Goal: Use online tool/utility: Use online tool/utility

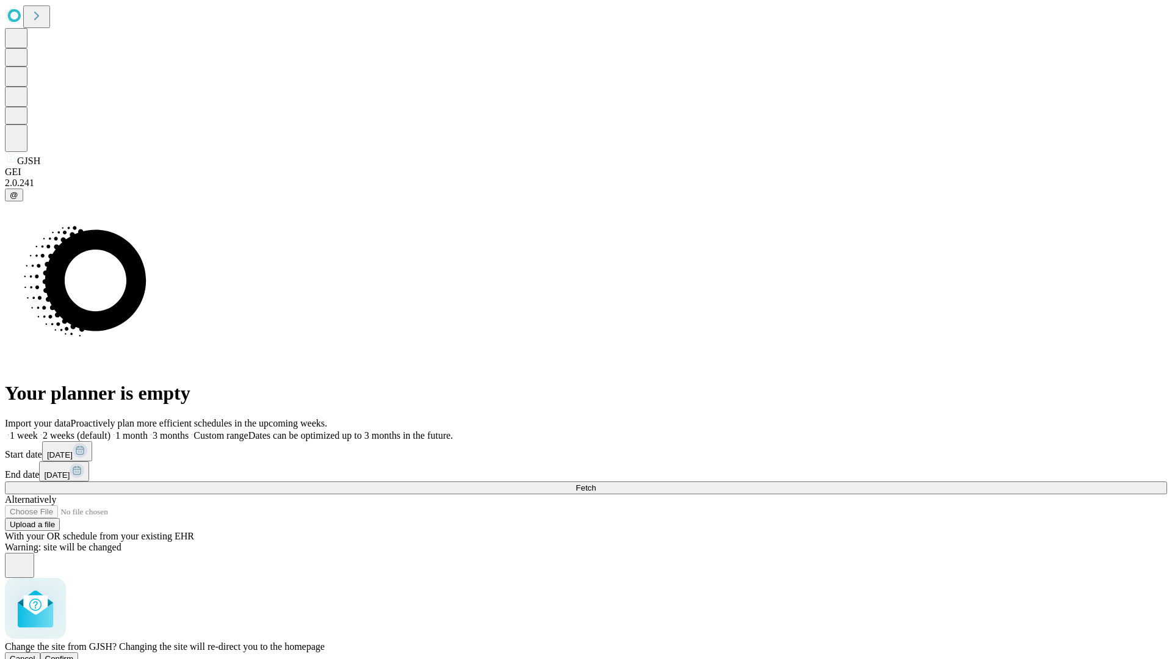
click at [74, 654] on span "Confirm" at bounding box center [59, 658] width 29 height 9
click at [148, 430] on label "1 month" at bounding box center [128, 435] width 37 height 10
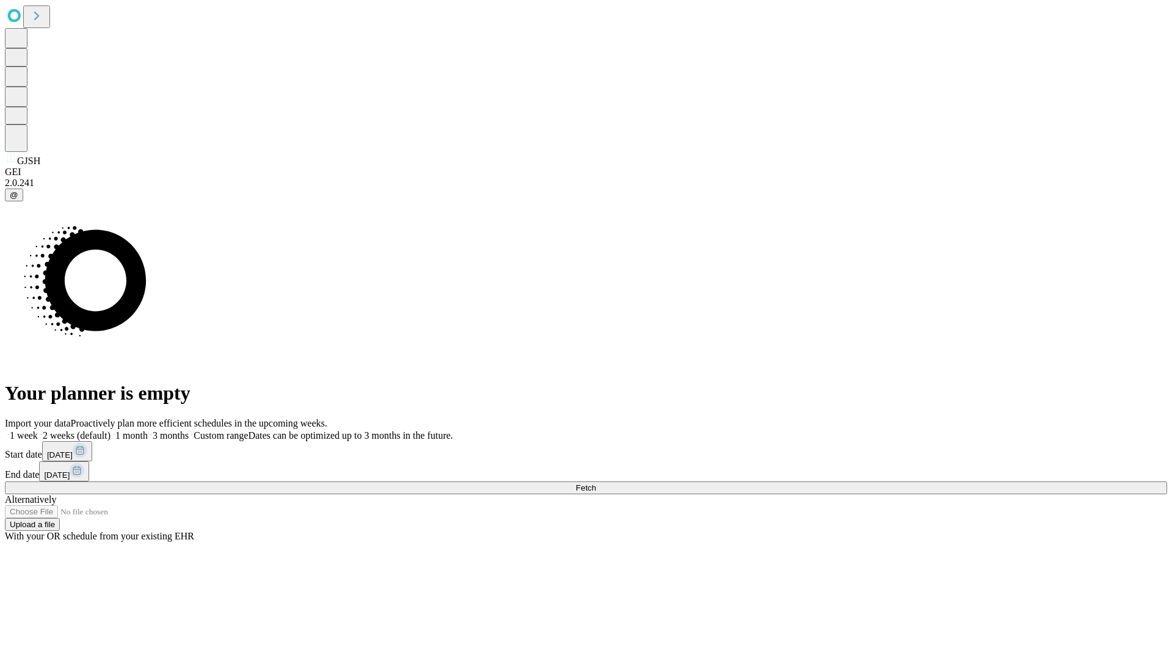
click at [596, 483] on span "Fetch" at bounding box center [585, 487] width 20 height 9
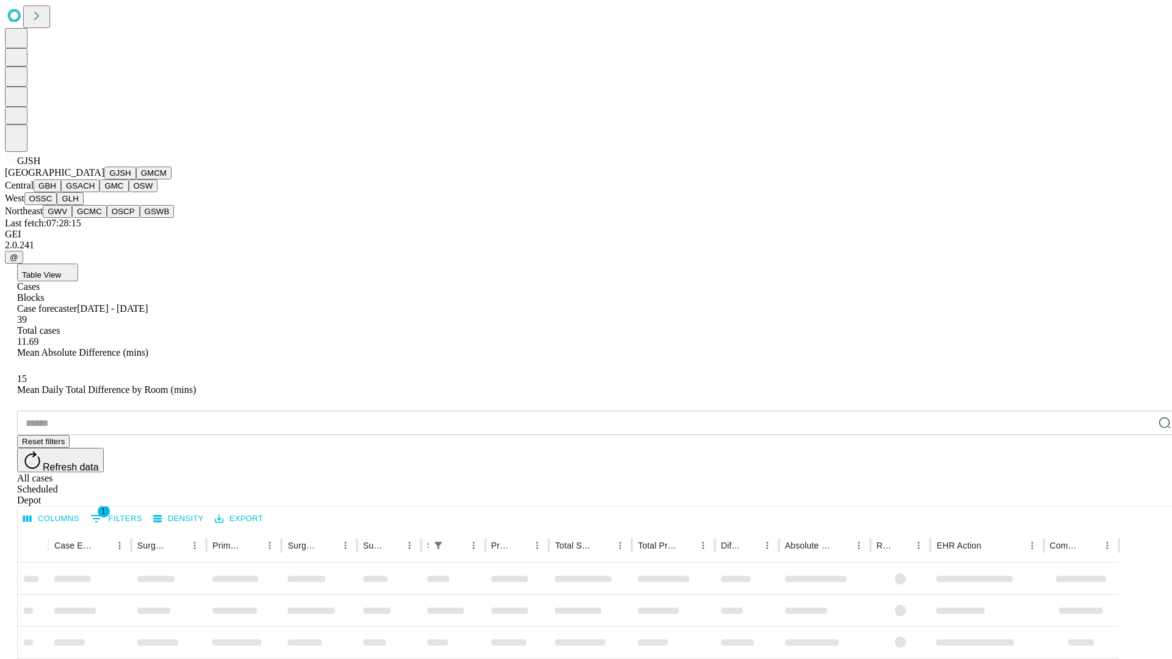
click at [136, 179] on button "GMCM" at bounding box center [153, 173] width 35 height 13
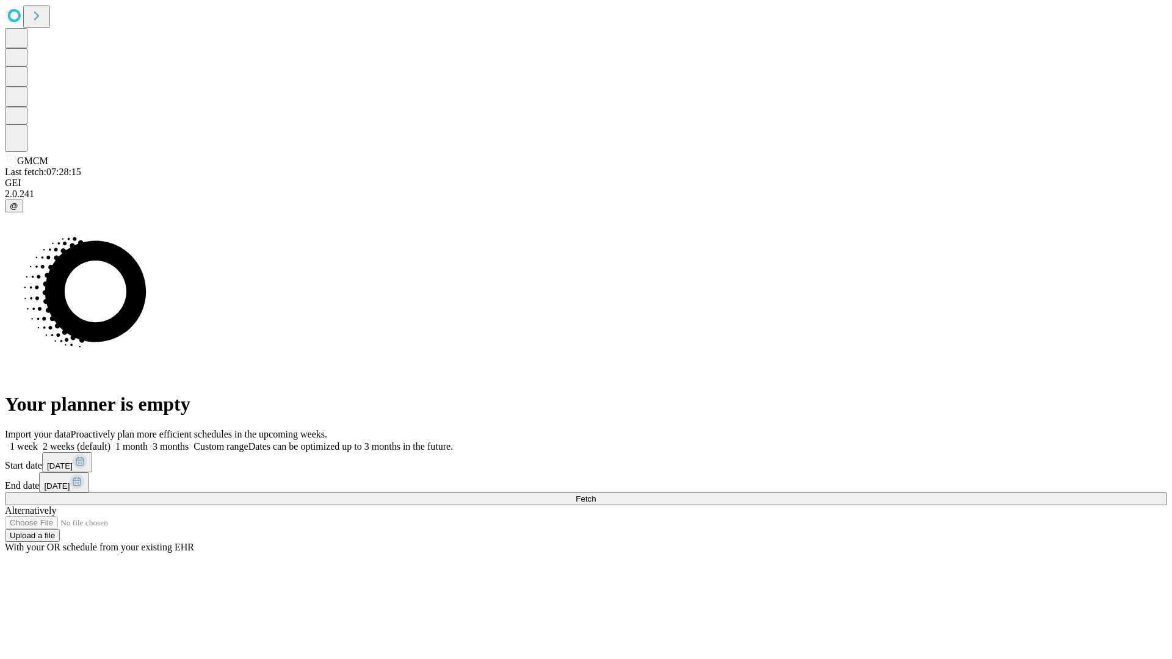
click at [148, 441] on label "1 month" at bounding box center [128, 446] width 37 height 10
click at [596, 494] on span "Fetch" at bounding box center [585, 498] width 20 height 9
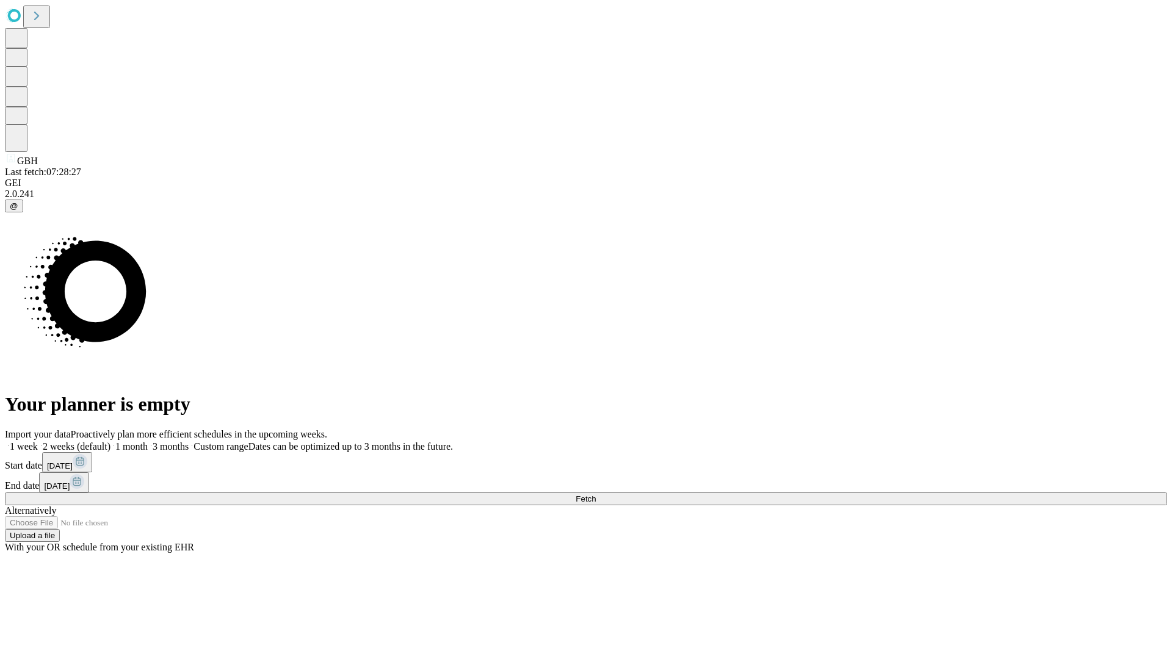
click at [148, 441] on label "1 month" at bounding box center [128, 446] width 37 height 10
click at [596, 494] on span "Fetch" at bounding box center [585, 498] width 20 height 9
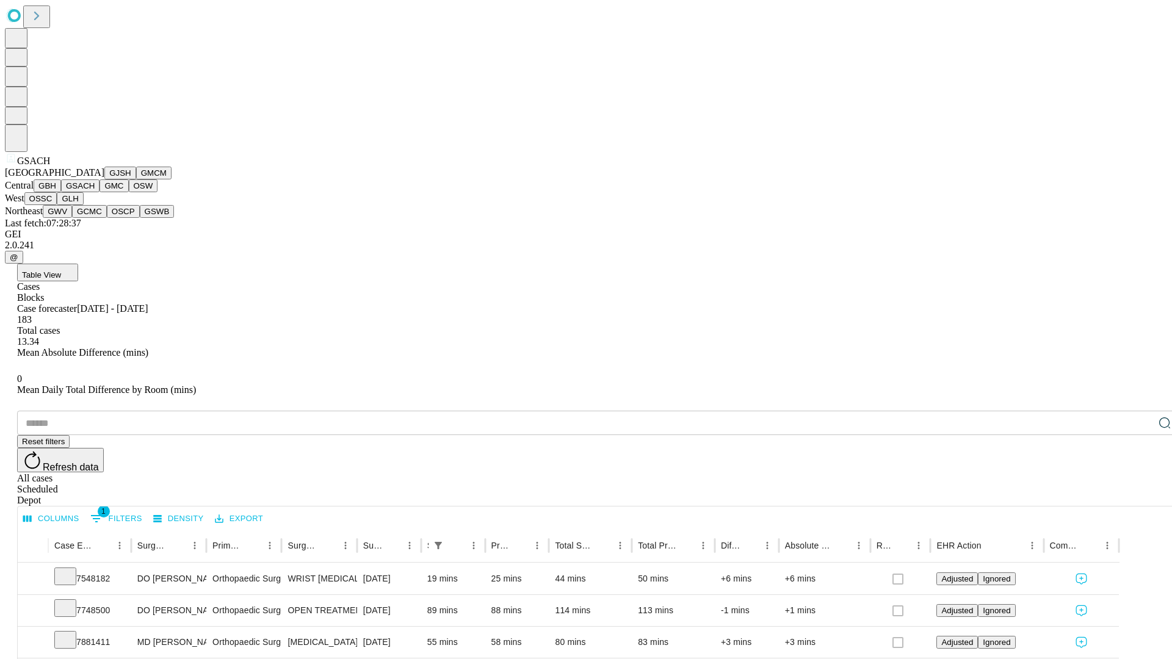
click at [99, 192] on button "GMC" at bounding box center [113, 185] width 29 height 13
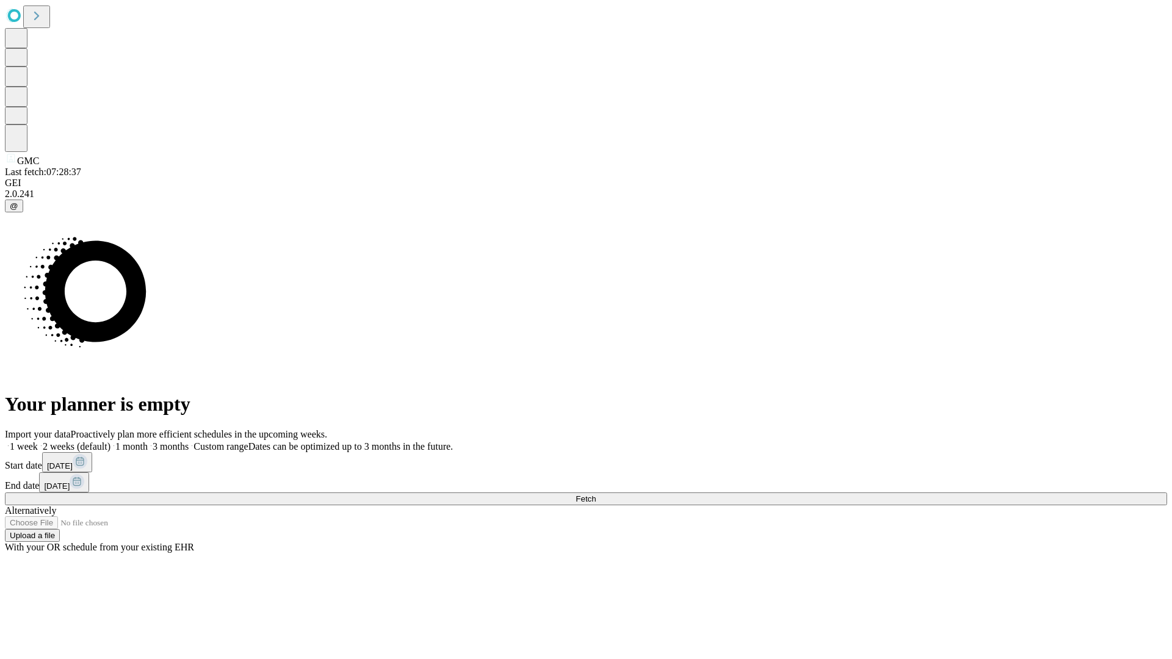
click at [148, 441] on label "1 month" at bounding box center [128, 446] width 37 height 10
click at [596, 494] on span "Fetch" at bounding box center [585, 498] width 20 height 9
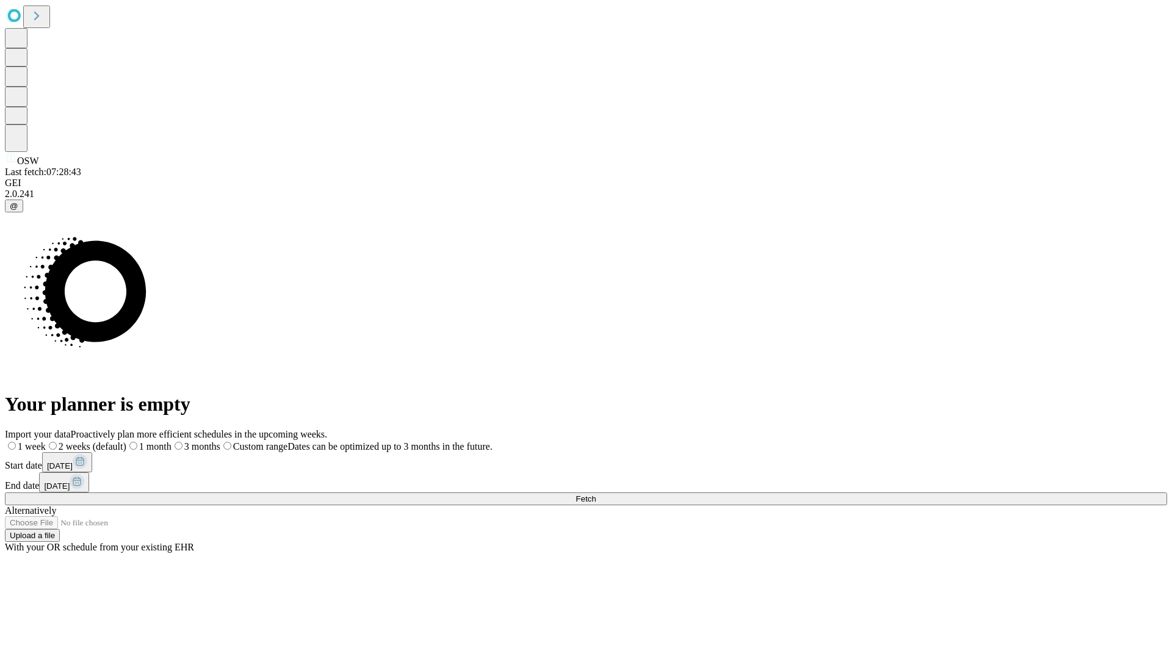
click at [171, 441] on label "1 month" at bounding box center [148, 446] width 45 height 10
click at [596, 494] on span "Fetch" at bounding box center [585, 498] width 20 height 9
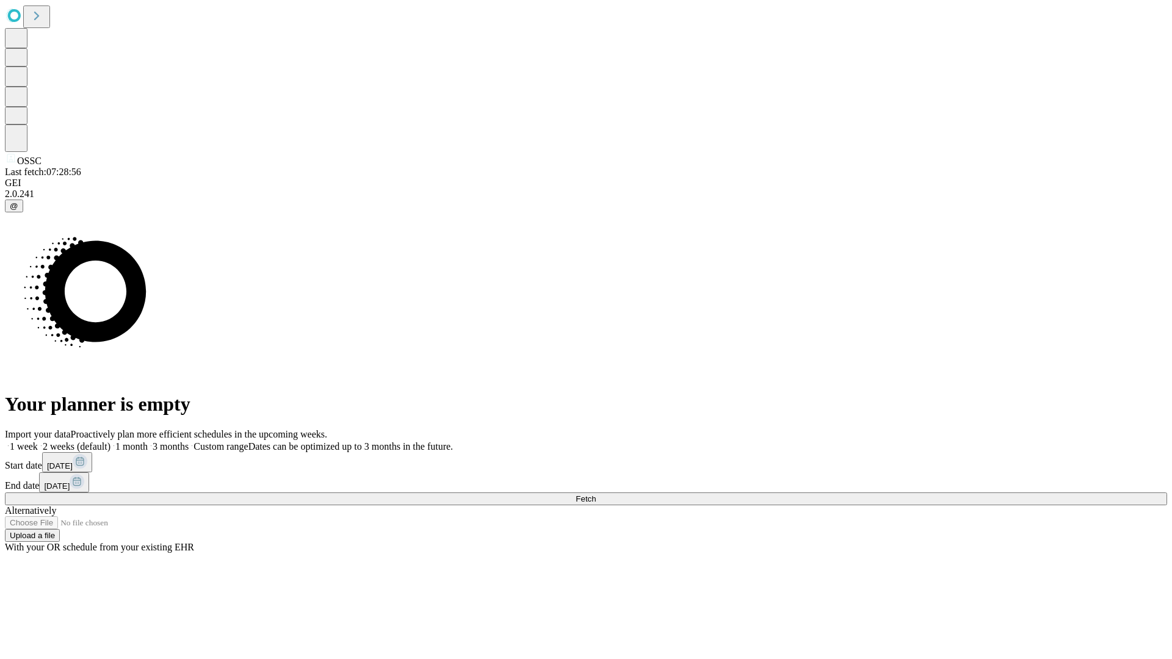
click at [148, 441] on label "1 month" at bounding box center [128, 446] width 37 height 10
click at [596, 494] on span "Fetch" at bounding box center [585, 498] width 20 height 9
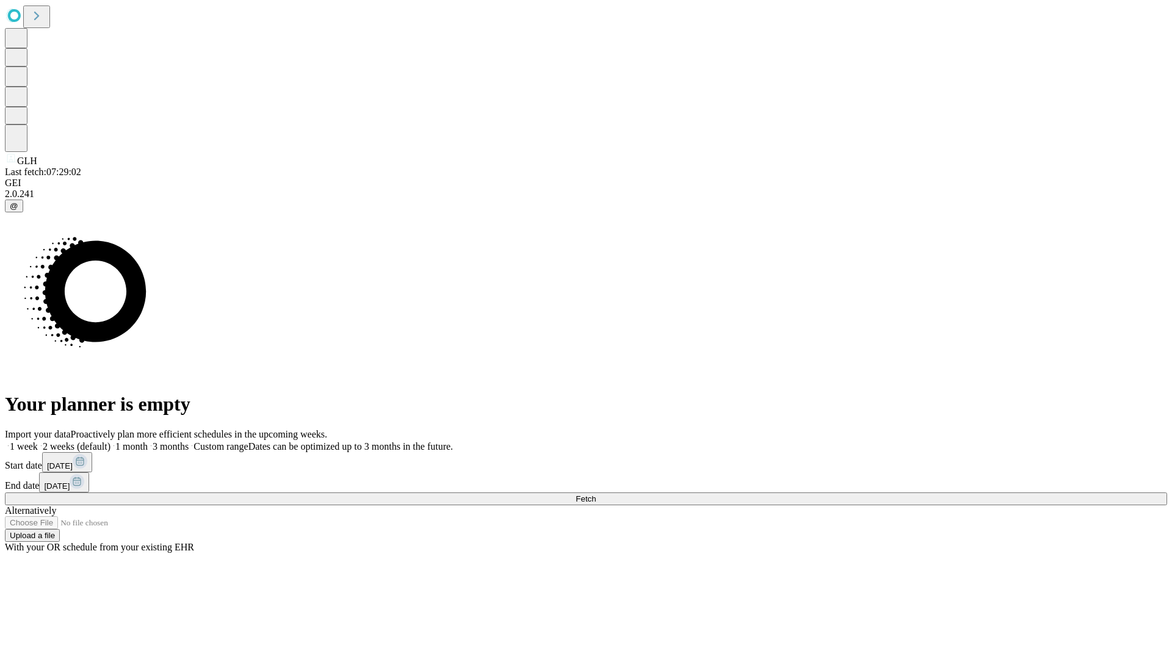
click at [148, 441] on label "1 month" at bounding box center [128, 446] width 37 height 10
click at [596, 494] on span "Fetch" at bounding box center [585, 498] width 20 height 9
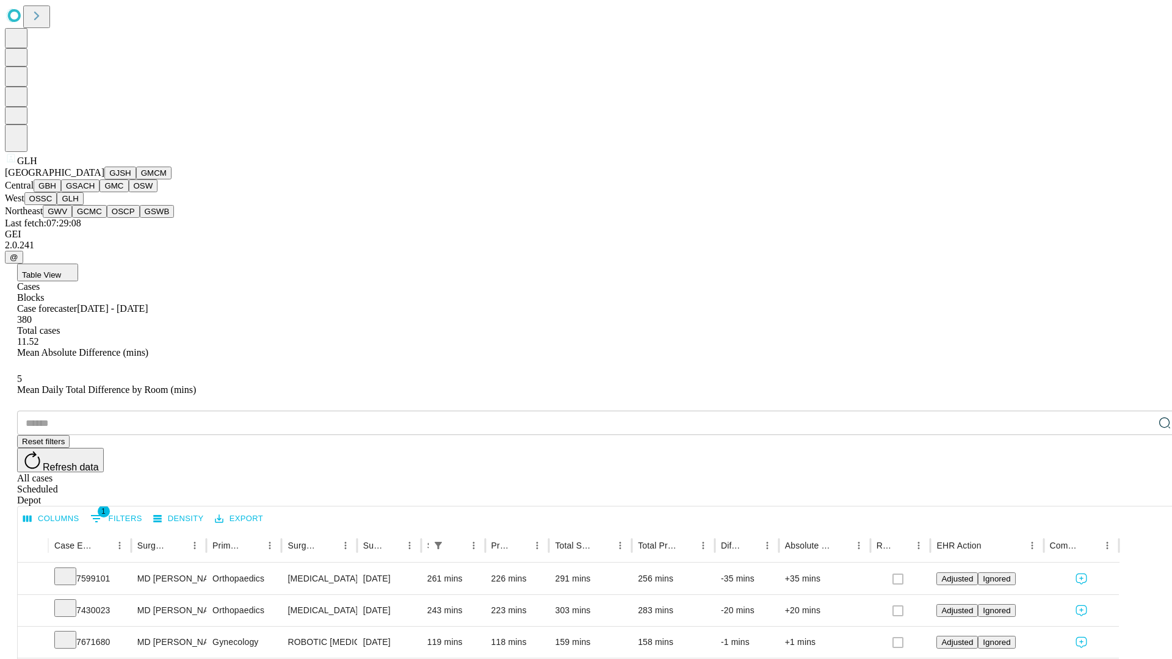
click at [72, 218] on button "GWV" at bounding box center [57, 211] width 29 height 13
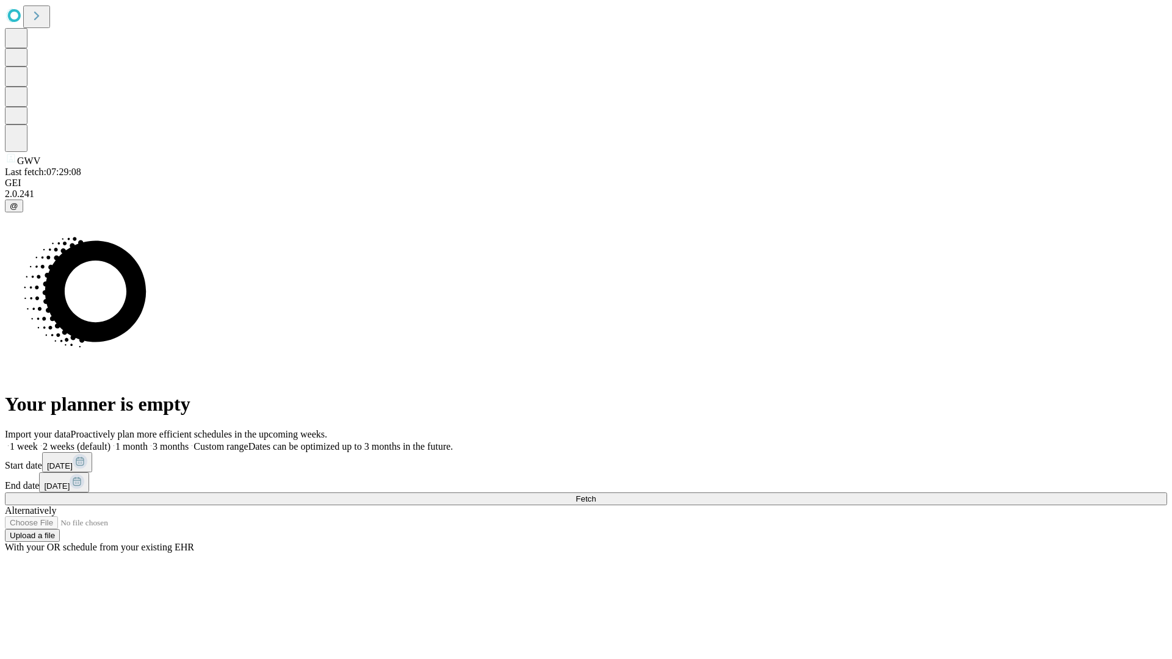
click at [148, 441] on label "1 month" at bounding box center [128, 446] width 37 height 10
click at [596, 494] on span "Fetch" at bounding box center [585, 498] width 20 height 9
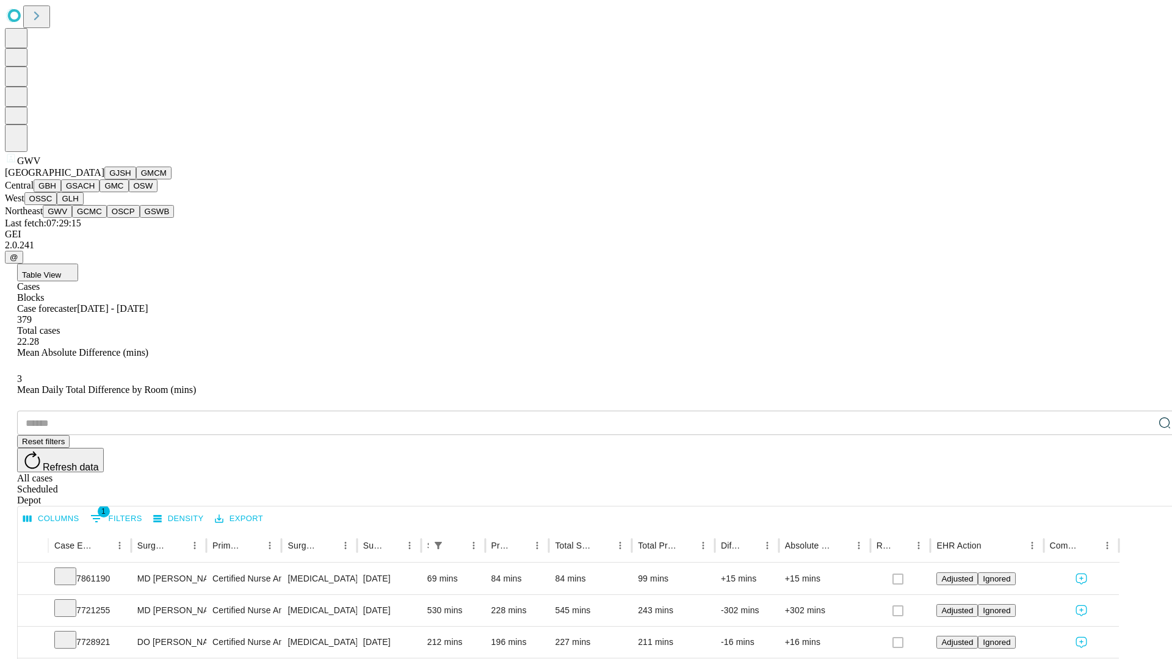
click at [95, 218] on button "GCMC" at bounding box center [89, 211] width 35 height 13
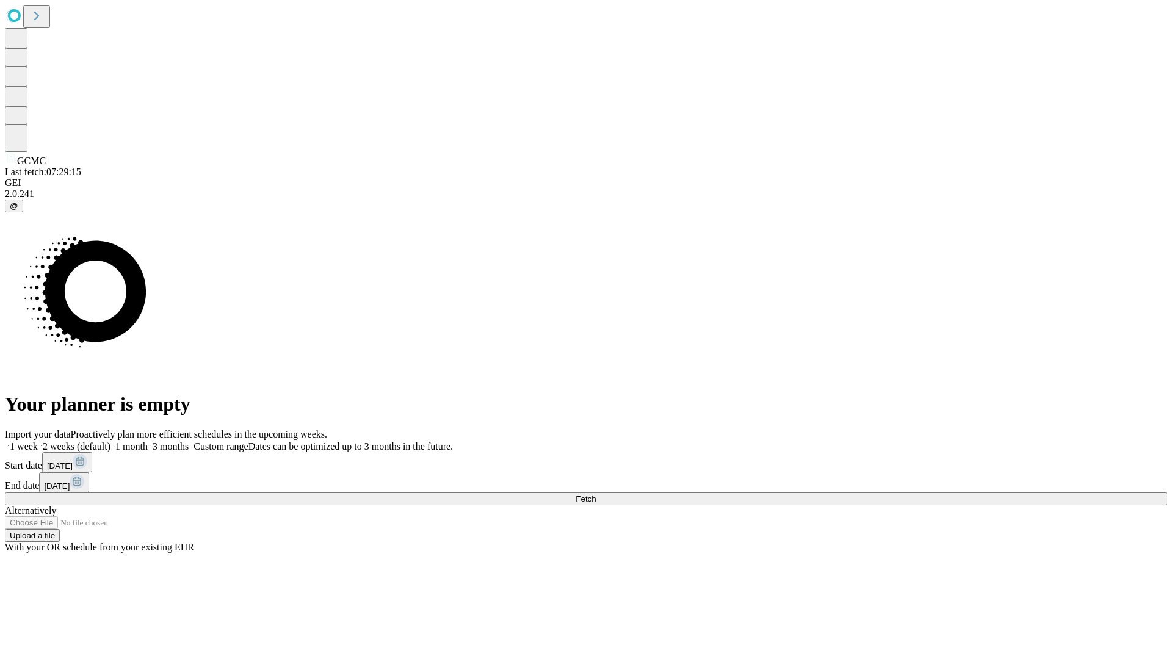
click at [148, 441] on label "1 month" at bounding box center [128, 446] width 37 height 10
click at [596, 494] on span "Fetch" at bounding box center [585, 498] width 20 height 9
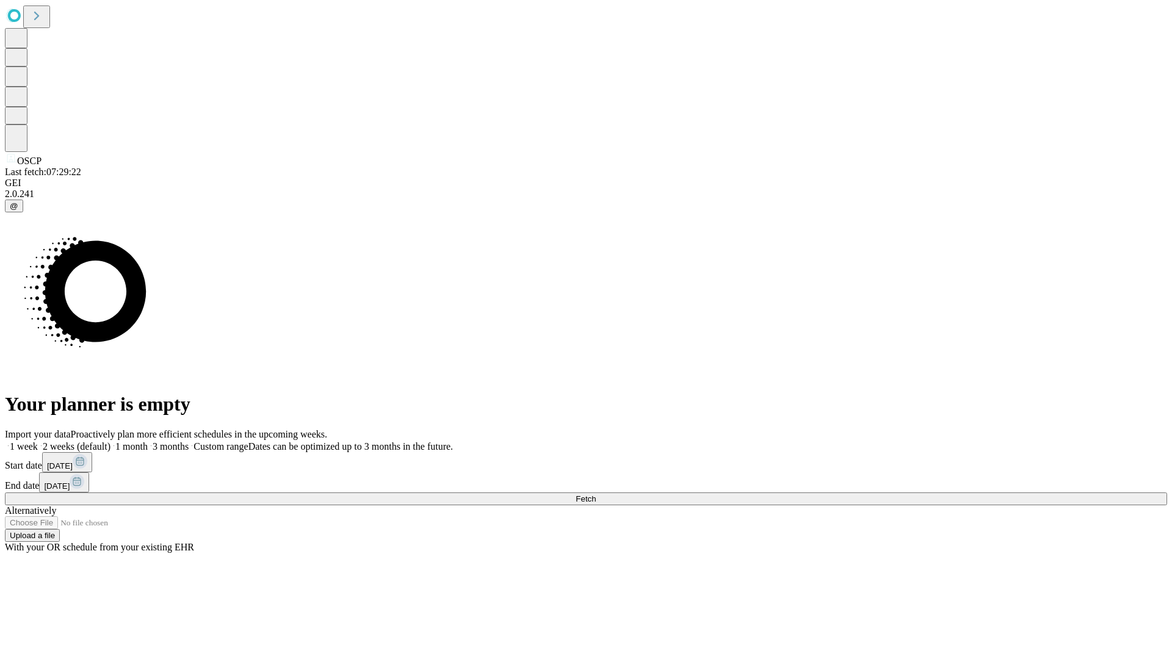
click at [148, 441] on label "1 month" at bounding box center [128, 446] width 37 height 10
click at [596, 494] on span "Fetch" at bounding box center [585, 498] width 20 height 9
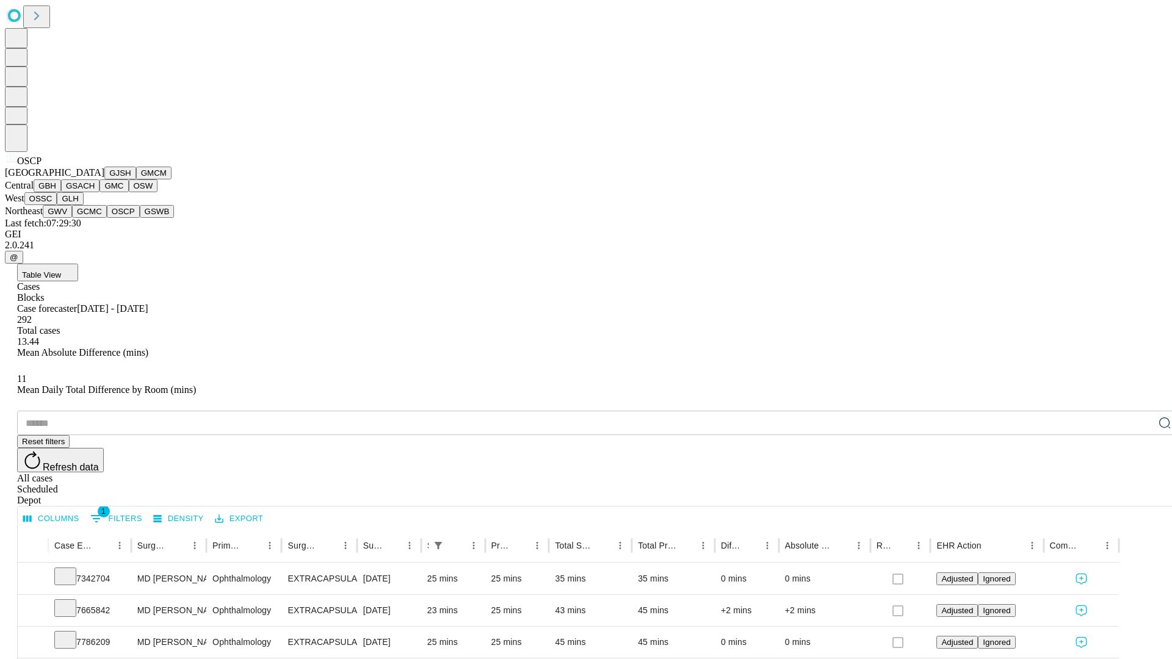
click at [140, 218] on button "GSWB" at bounding box center [157, 211] width 35 height 13
